Goal: Transaction & Acquisition: Purchase product/service

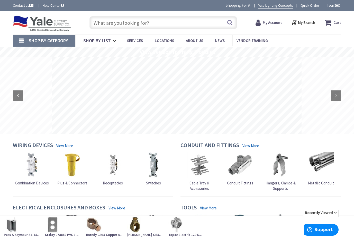
click at [113, 23] on input "text" at bounding box center [164, 22] width 148 height 13
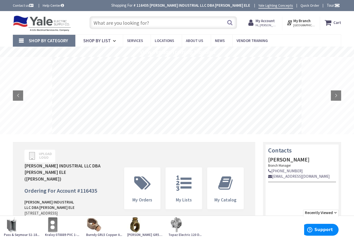
click at [113, 22] on input "text" at bounding box center [164, 22] width 148 height 13
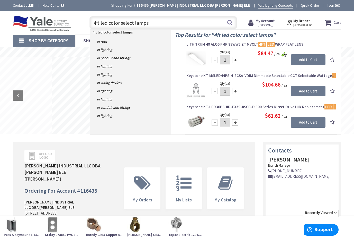
drag, startPoint x: 147, startPoint y: 23, endPoint x: 92, endPoint y: 24, distance: 55.6
click at [92, 23] on input "4ft led color select lamps" at bounding box center [164, 22] width 148 height 13
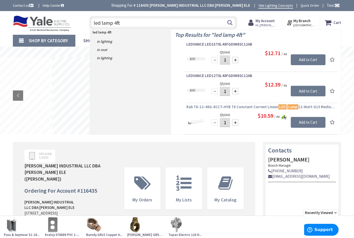
type input "led lamp 4ft"
click at [239, 106] on span "Rab T8-12-48G-8CCT-HYB T8 Constant Current Linear LED Lamp 12-Watt G13 Medium B…" at bounding box center [262, 106] width 150 height 5
